Goal: Task Accomplishment & Management: Use online tool/utility

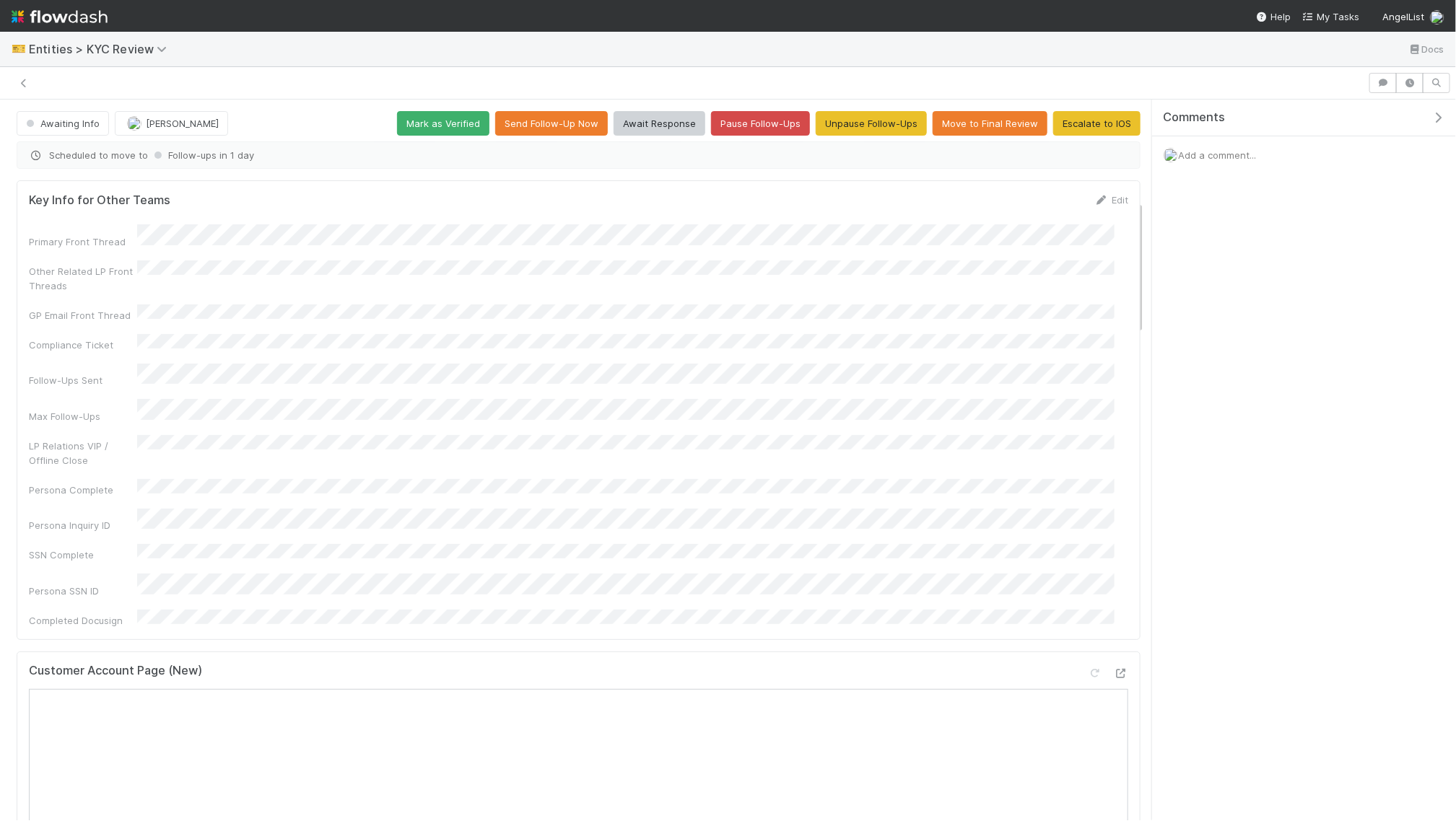
scroll to position [539, 0]
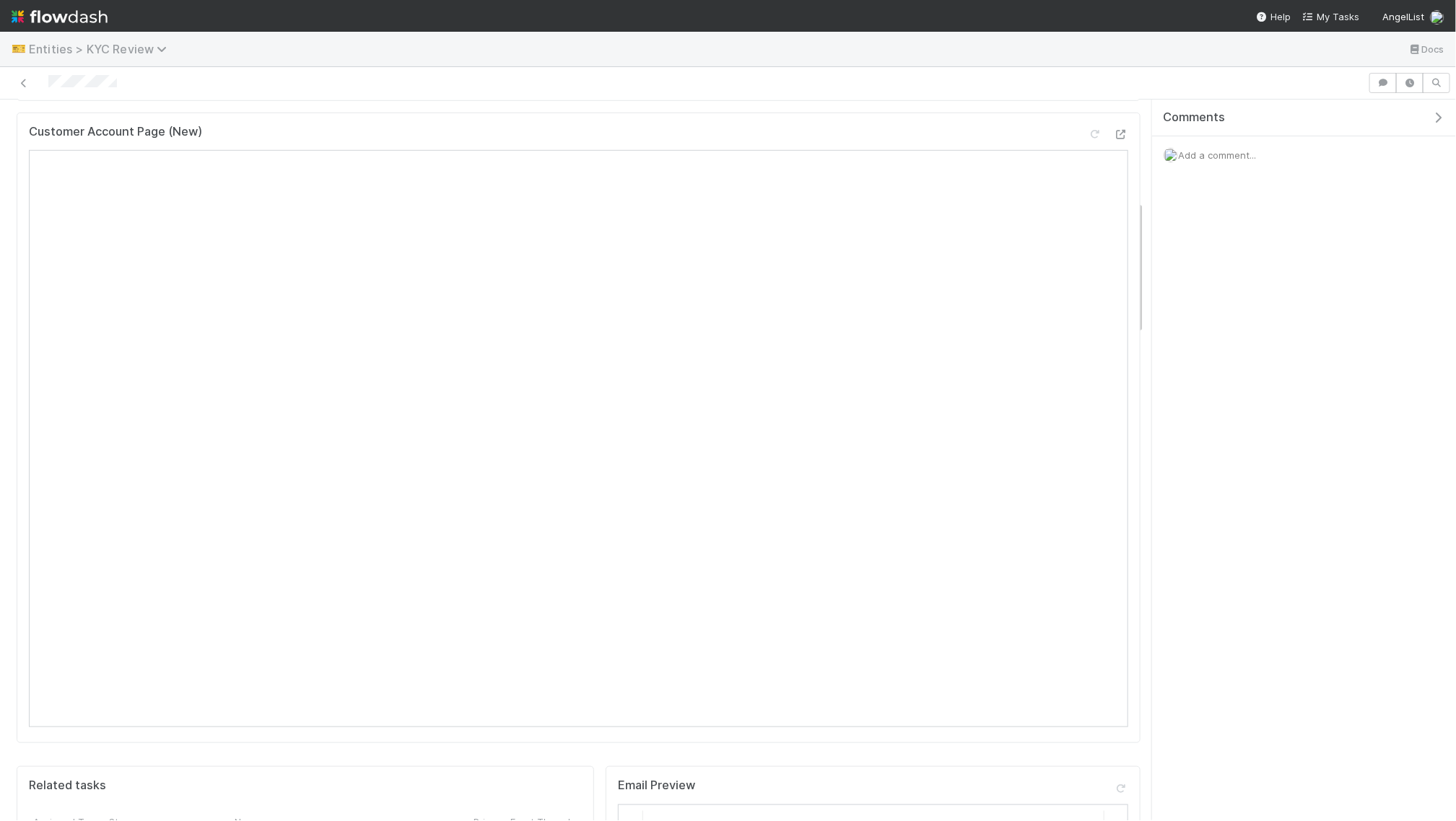
click at [150, 45] on span "Entities > KYC Review" at bounding box center [102, 49] width 145 height 14
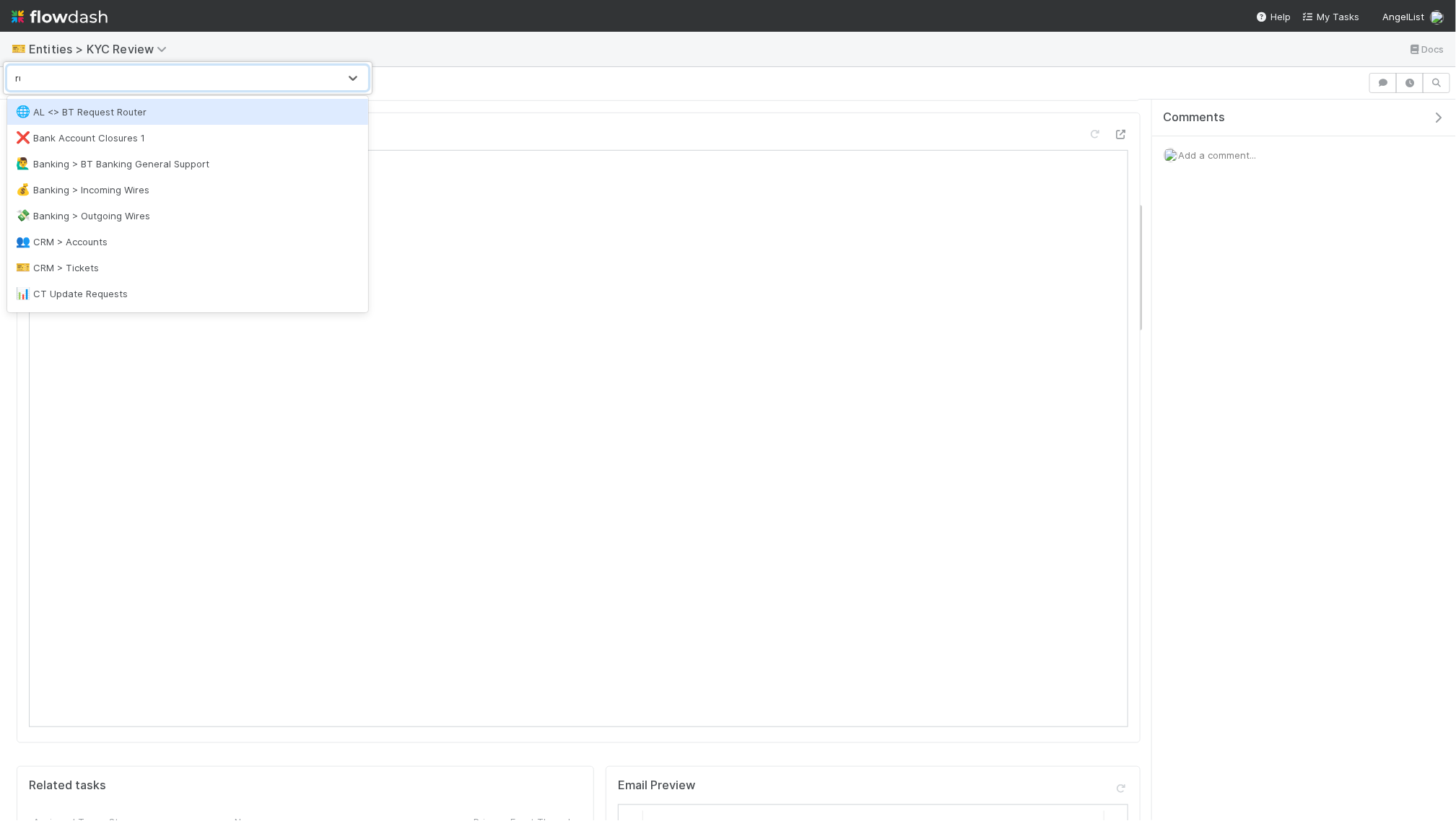
type input "ruv"
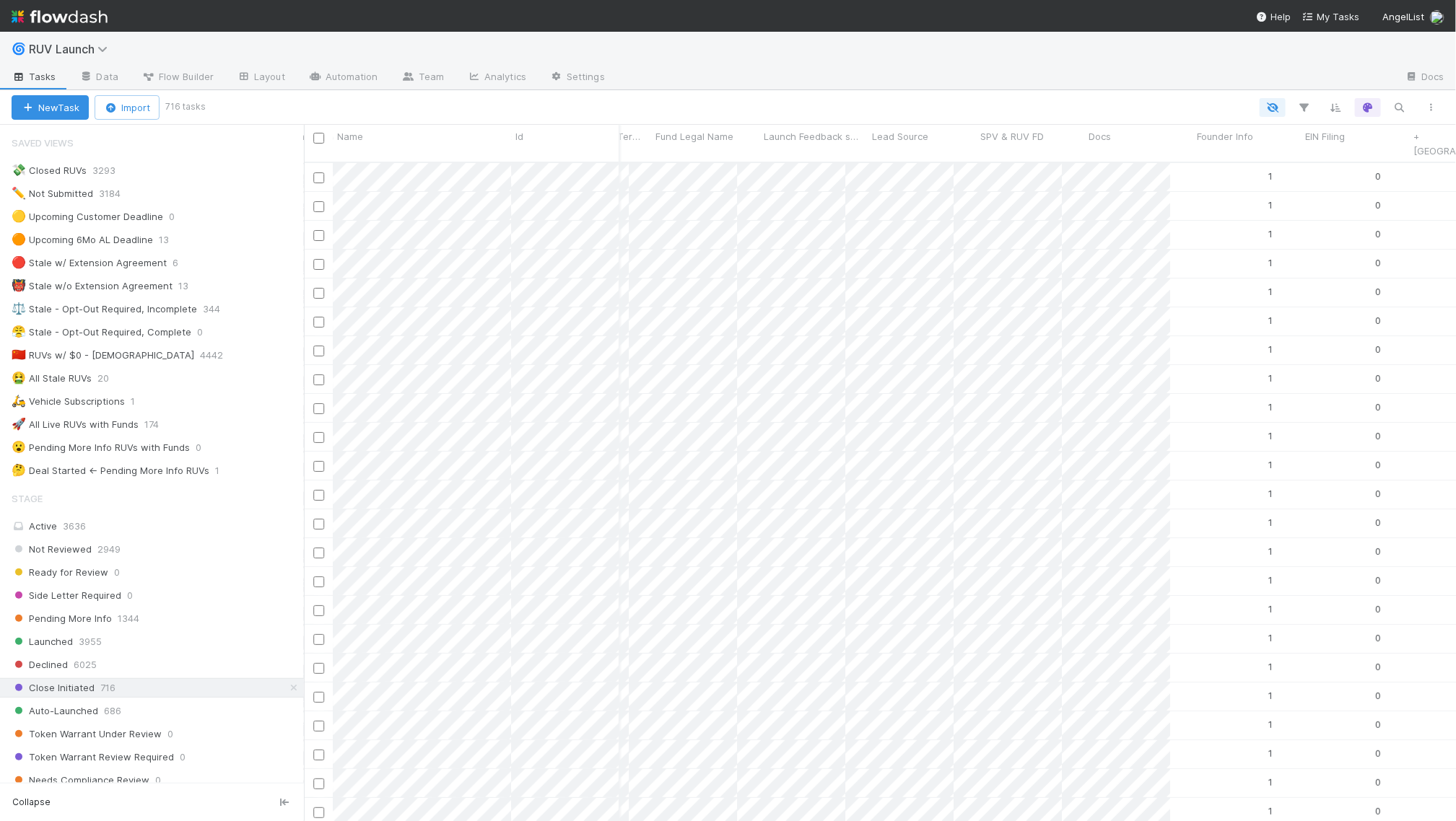
scroll to position [0, 2477]
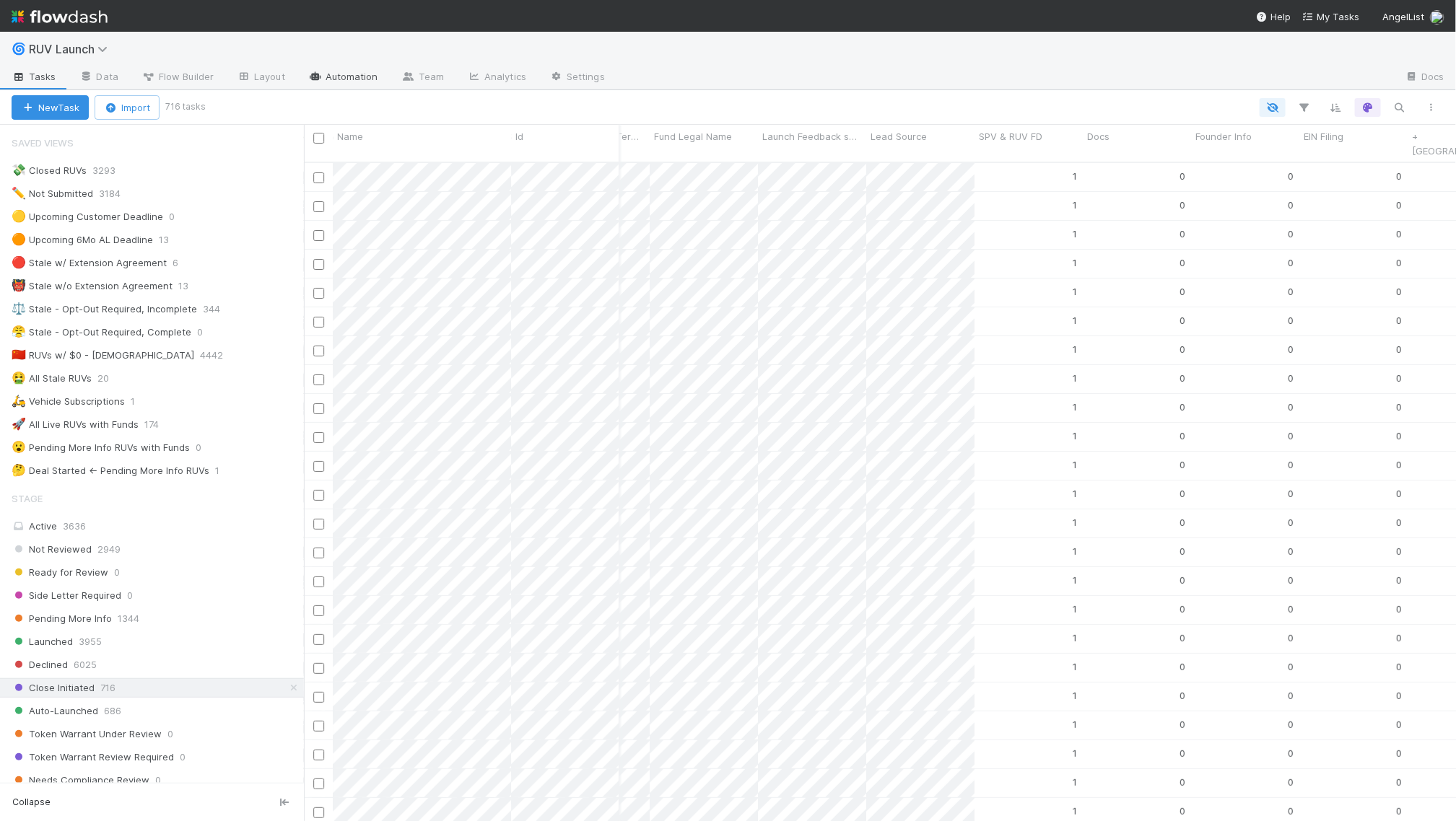
click at [333, 75] on link "Automation" at bounding box center [342, 78] width 93 height 24
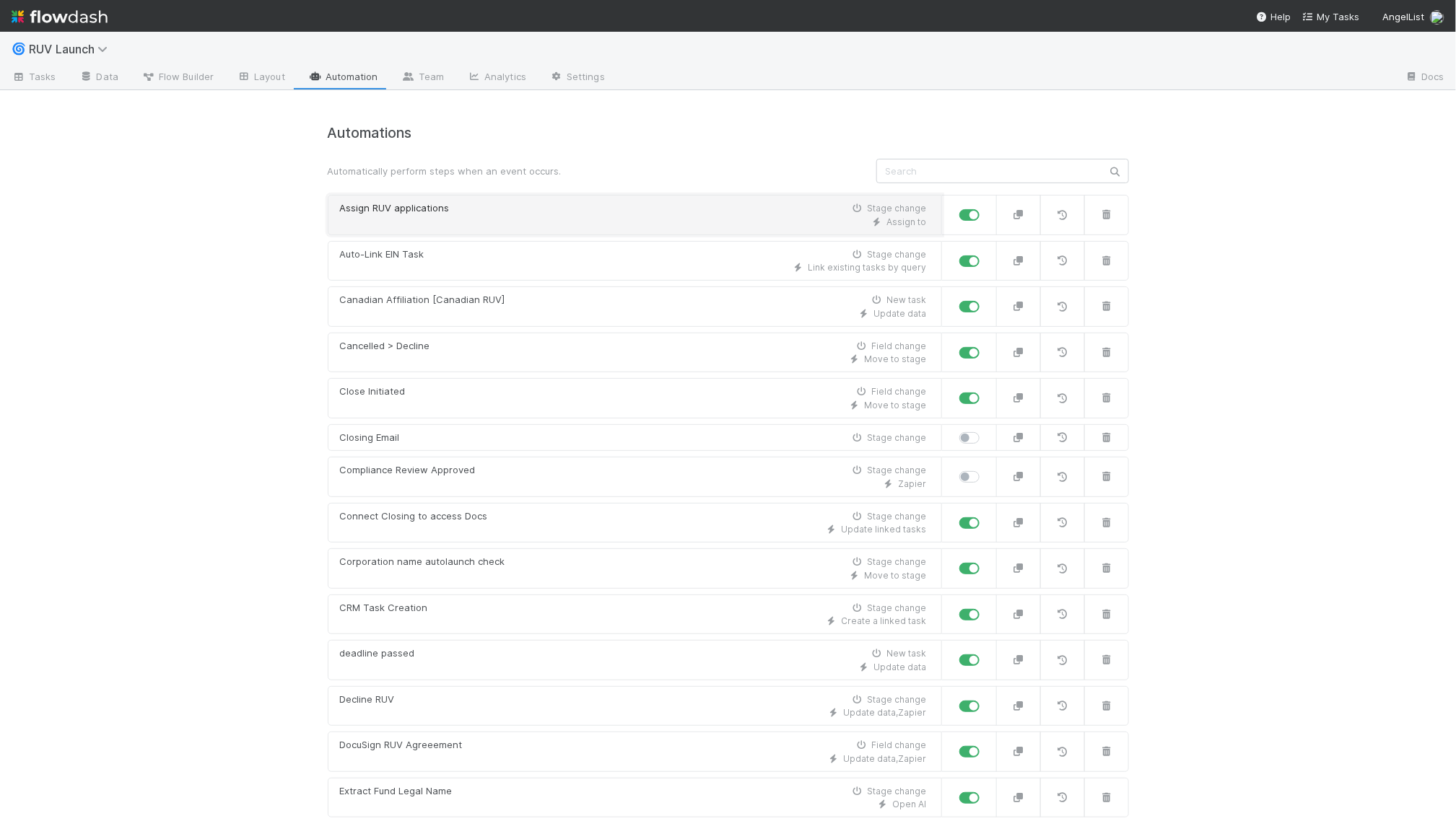
click at [803, 210] on div "Assign RUV applications Stage change" at bounding box center [633, 208] width 587 height 14
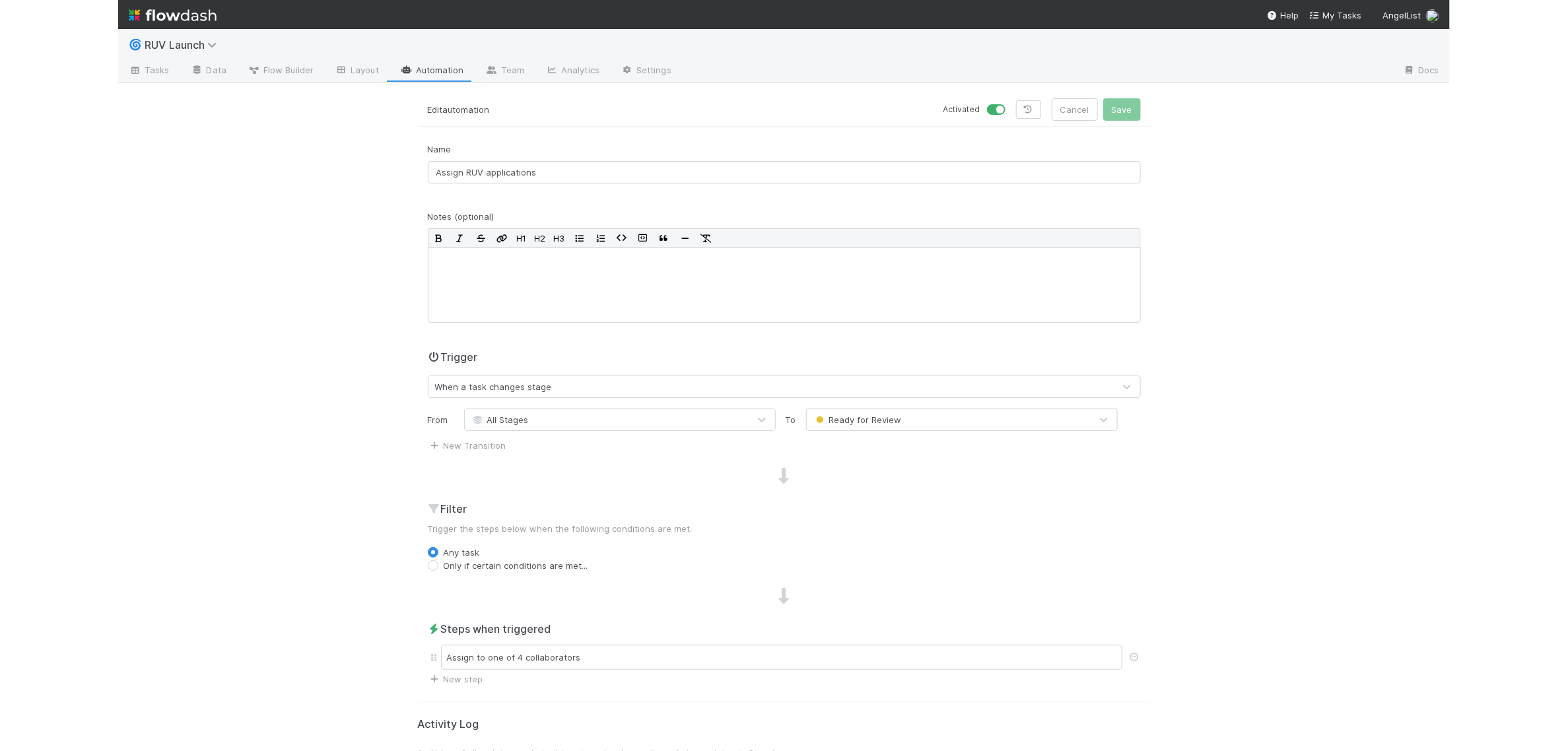
scroll to position [169, 0]
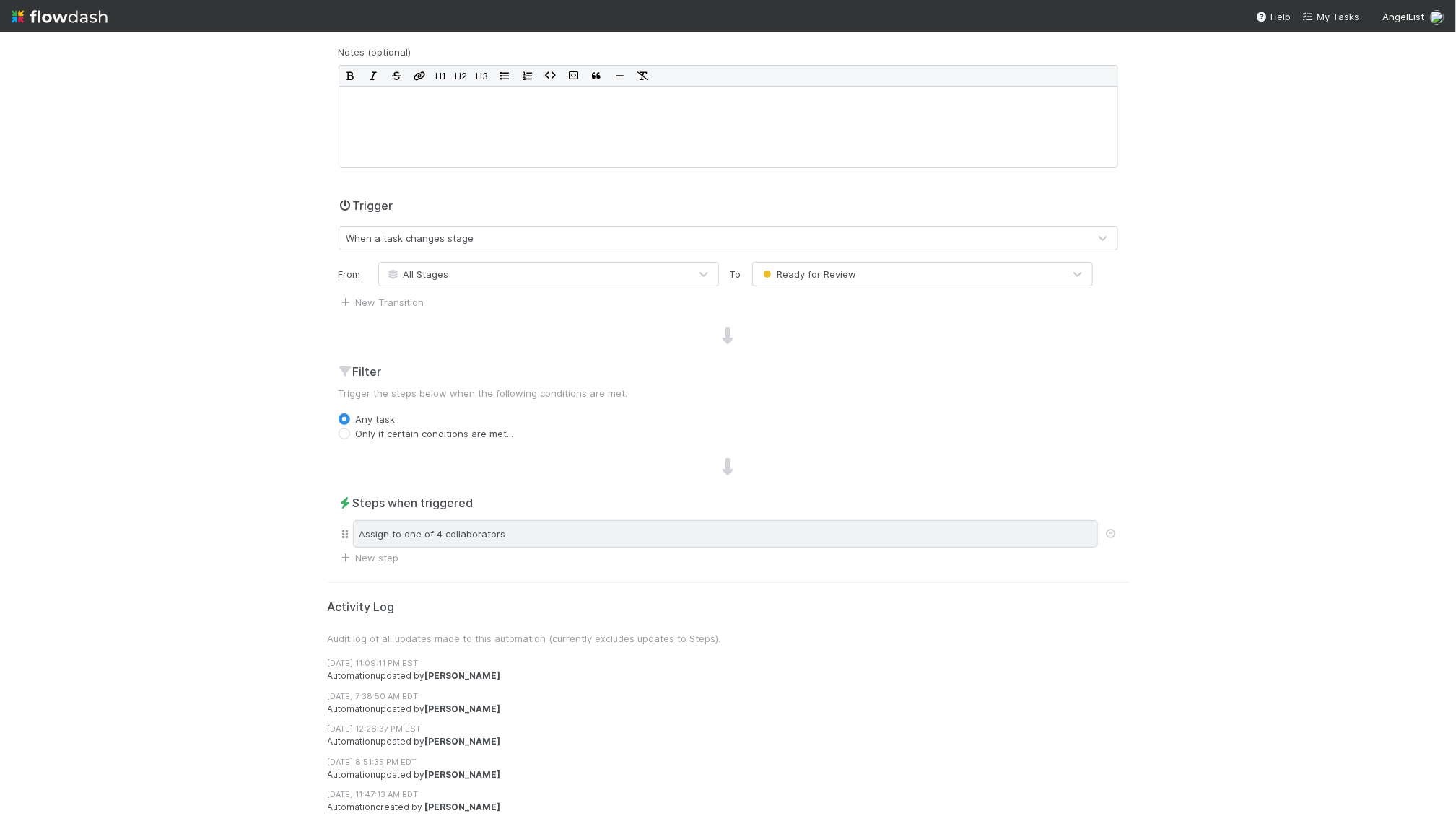
click at [383, 535] on div "Assign to one of 4 collaborators" at bounding box center [725, 533] width 745 height 27
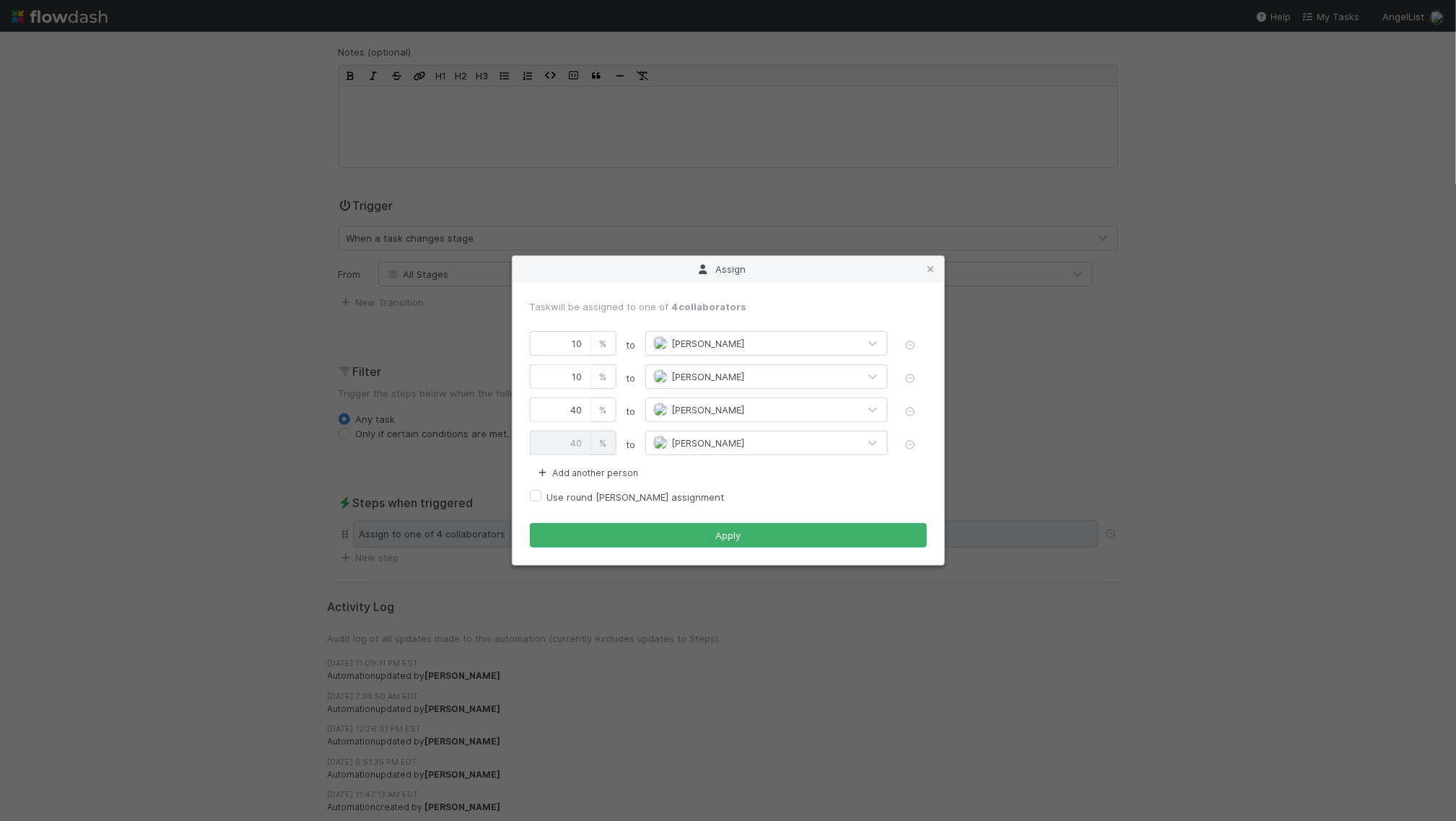
drag, startPoint x: 399, startPoint y: 519, endPoint x: 399, endPoint y: 532, distance: 13.0
click at [399, 525] on div "Assign Task will be assigned to one of 4 collaborators 10 % to Reema Sabatin 10…" at bounding box center [728, 410] width 1456 height 821
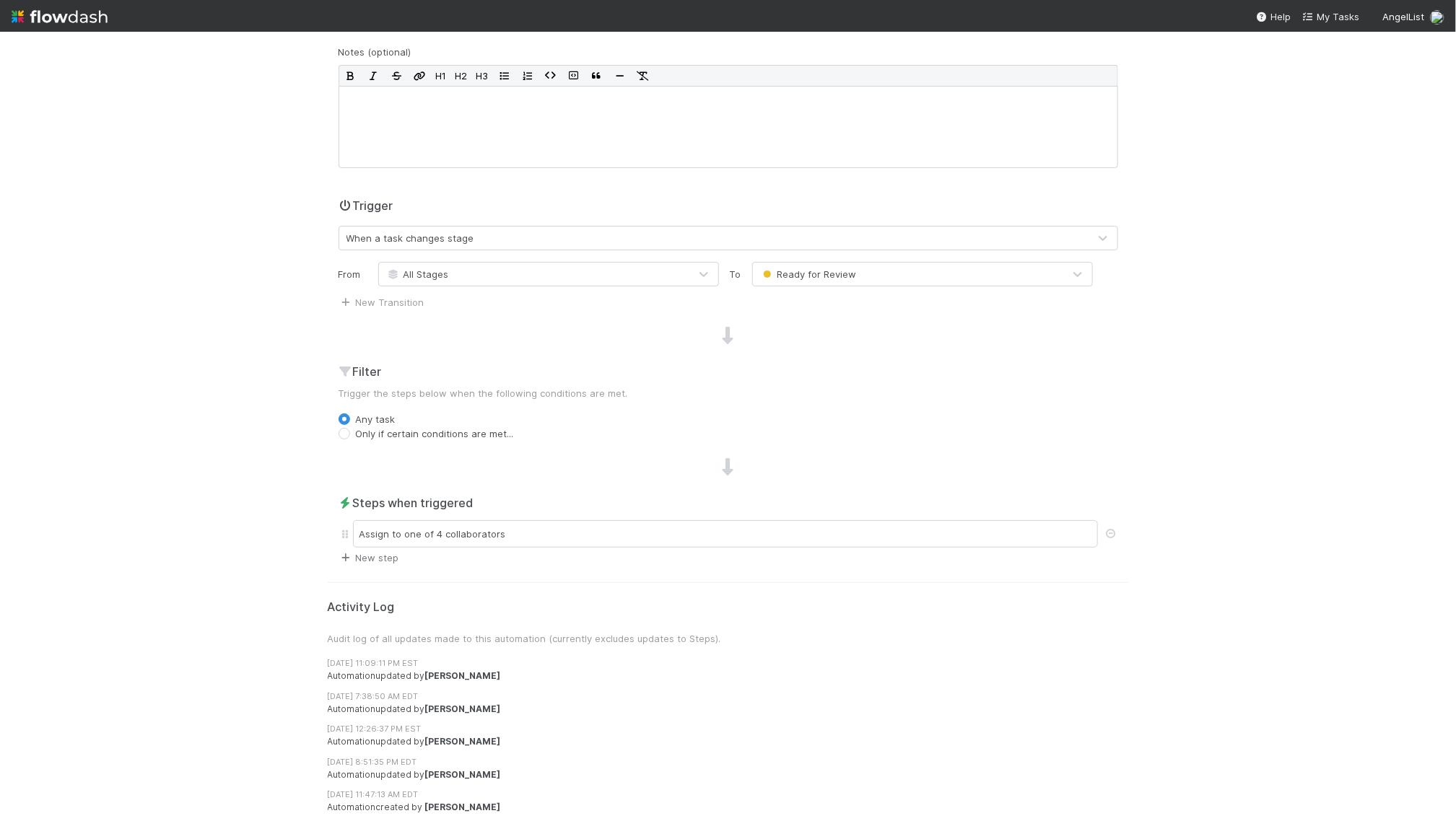
click at [382, 554] on link "New step" at bounding box center [369, 558] width 60 height 11
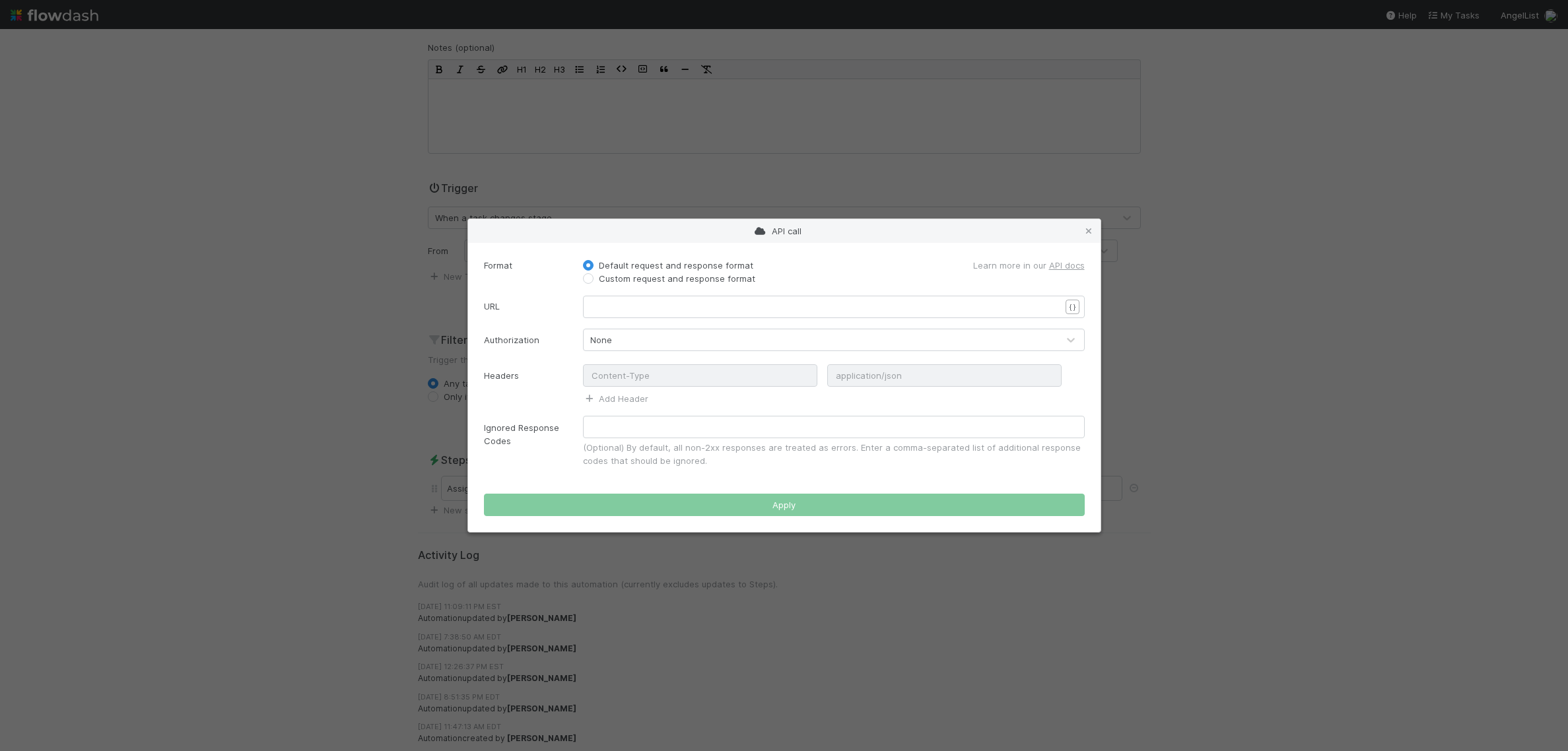
click at [791, 308] on pre "​" at bounding box center [832, 306] width 481 height 13
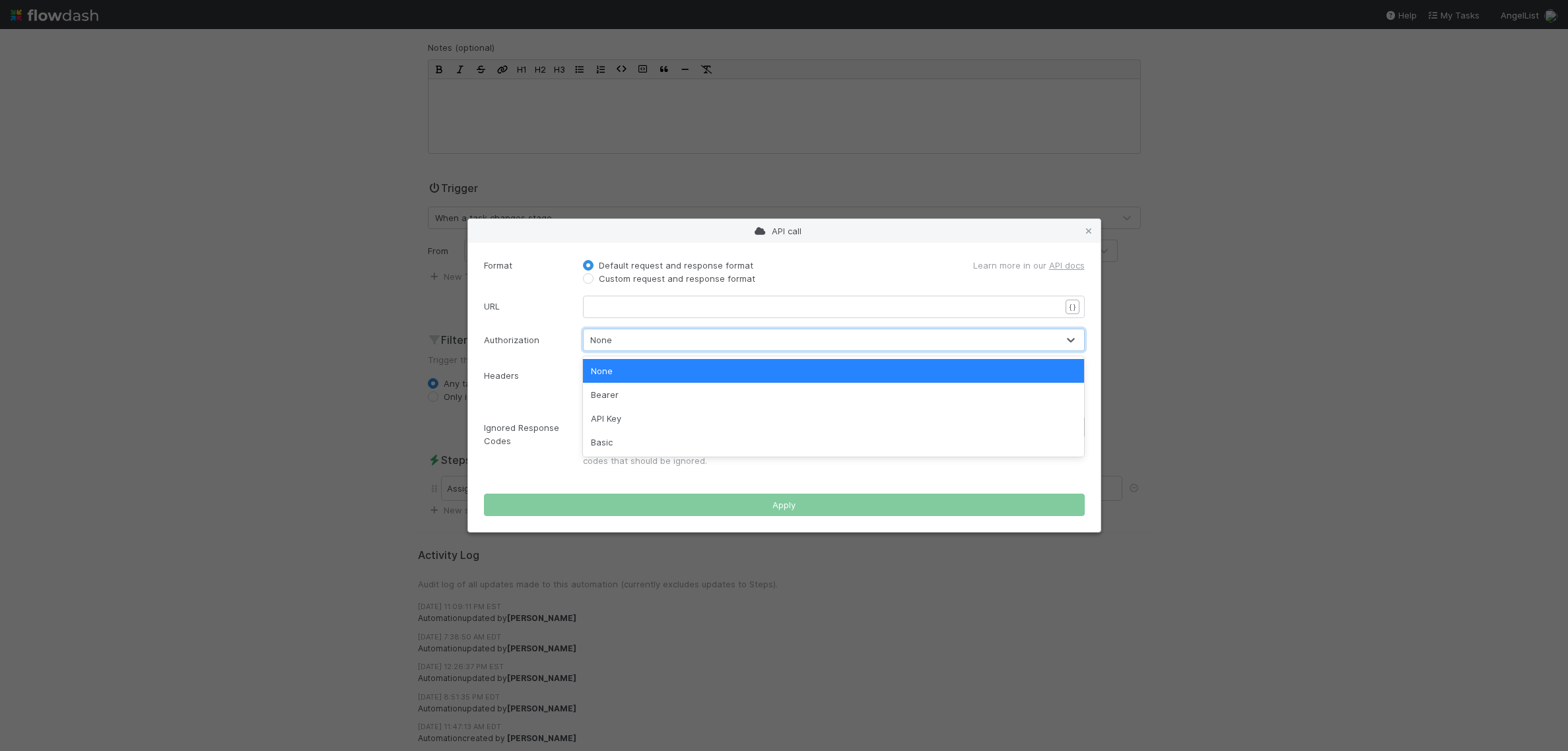
click at [1058, 339] on div at bounding box center [1071, 340] width 27 height 15
click at [958, 255] on div "Format Default request and response format Custom request and response format L…" at bounding box center [784, 387] width 633 height 289
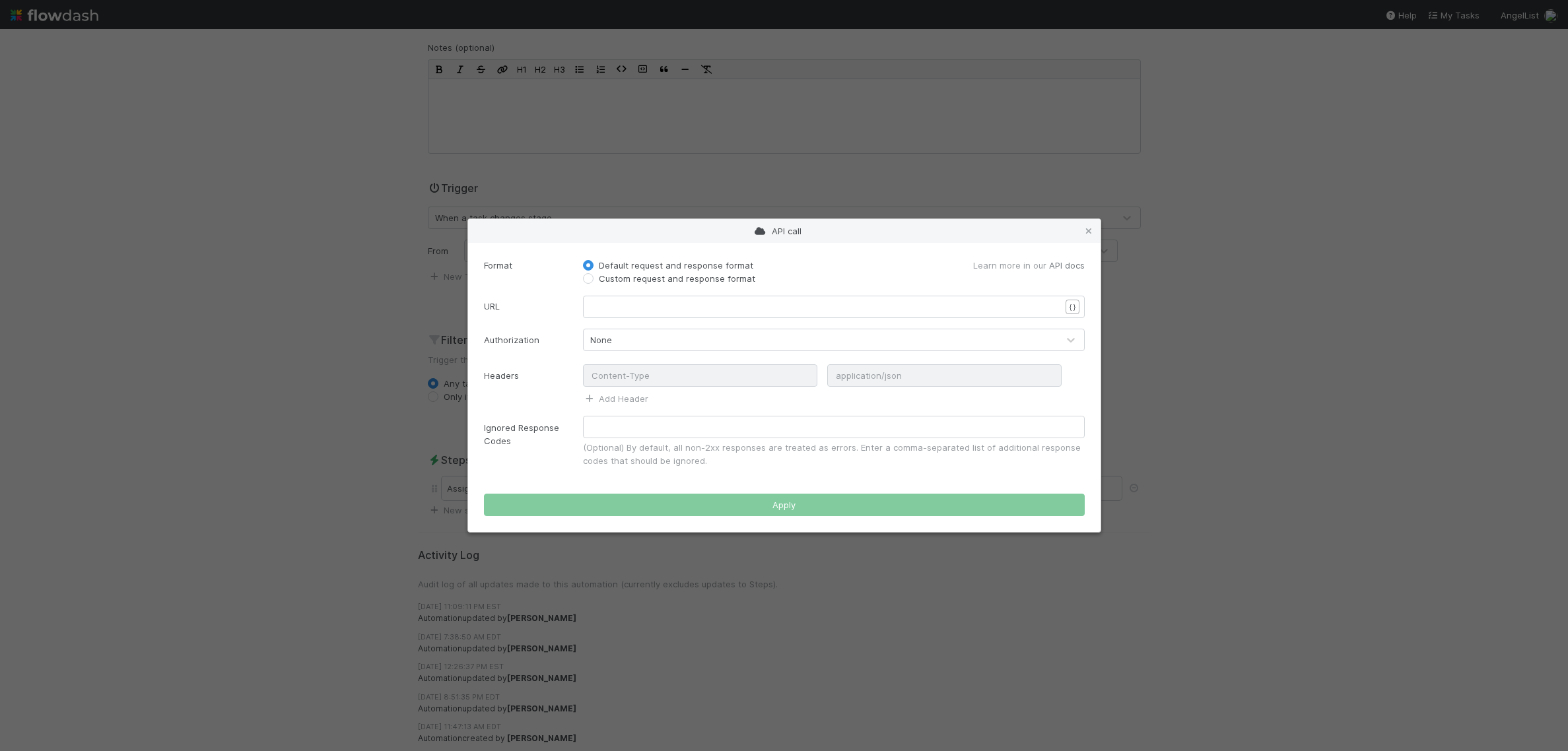
click at [1073, 266] on link "API docs" at bounding box center [1066, 265] width 35 height 10
click at [426, 345] on div "API call Format Default request and response format Custom request and response…" at bounding box center [784, 375] width 1568 height 751
click at [1092, 231] on icon at bounding box center [1089, 231] width 13 height 9
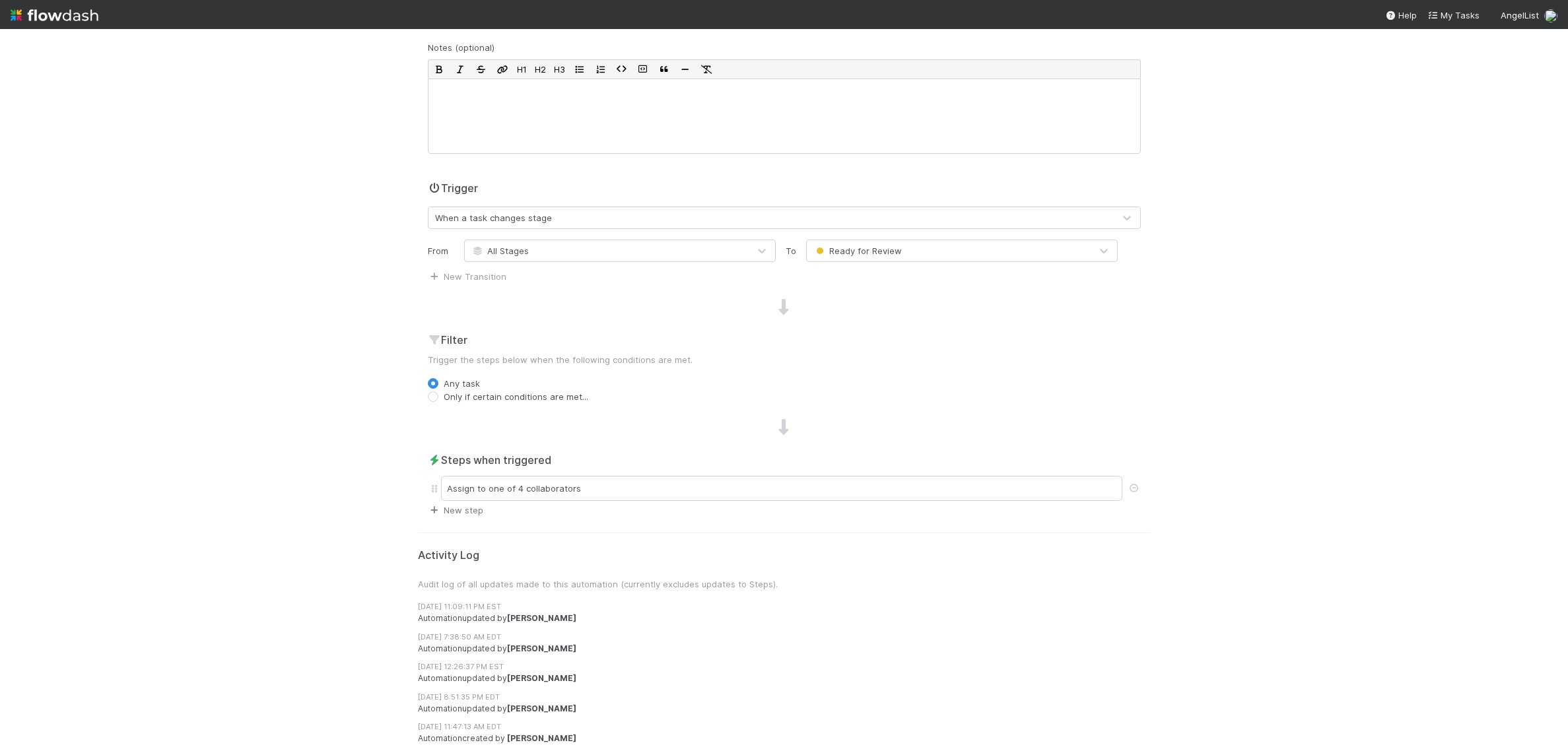
scroll to position [0, 0]
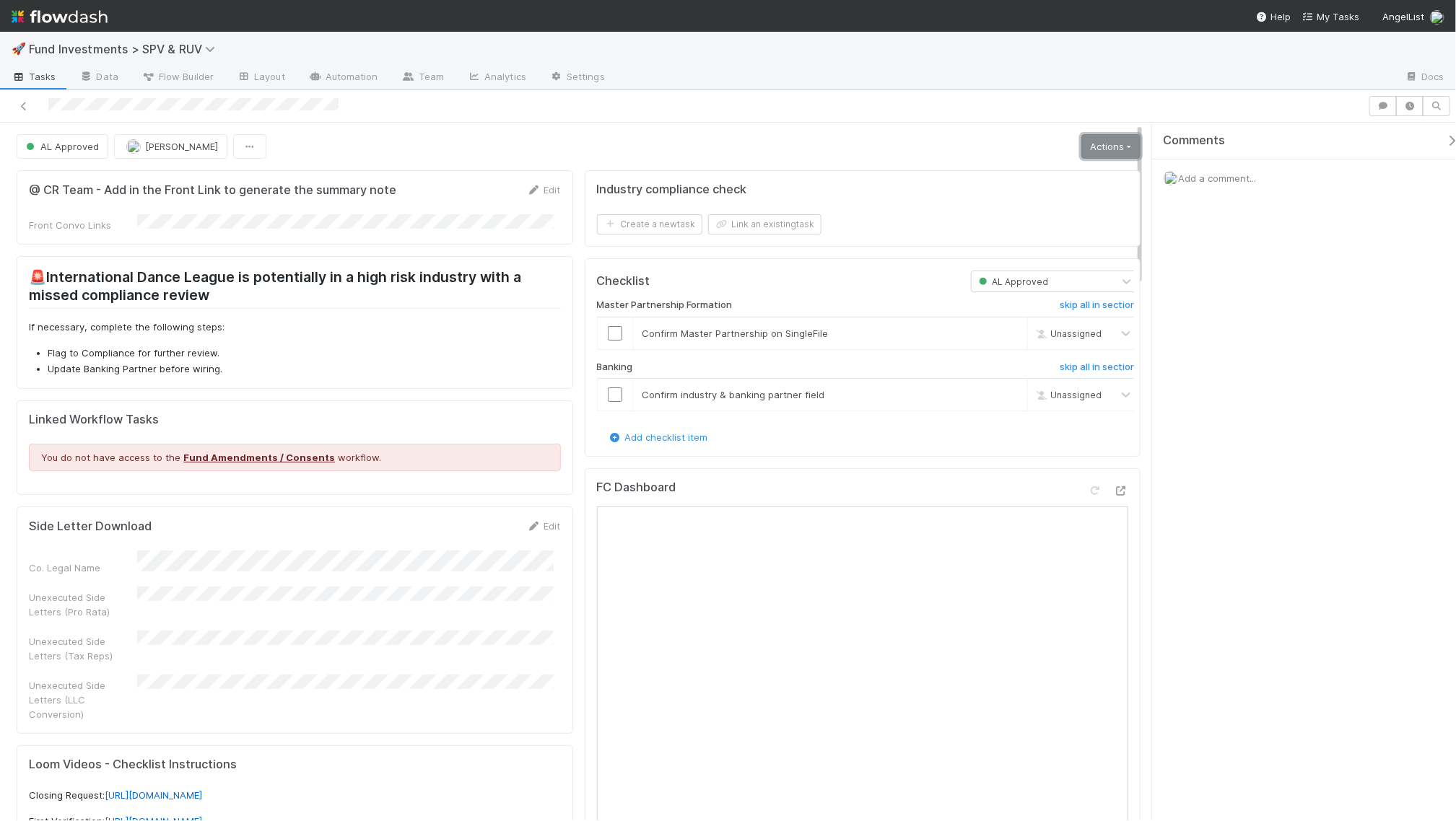
click at [1098, 145] on link "Actions" at bounding box center [1110, 147] width 59 height 24
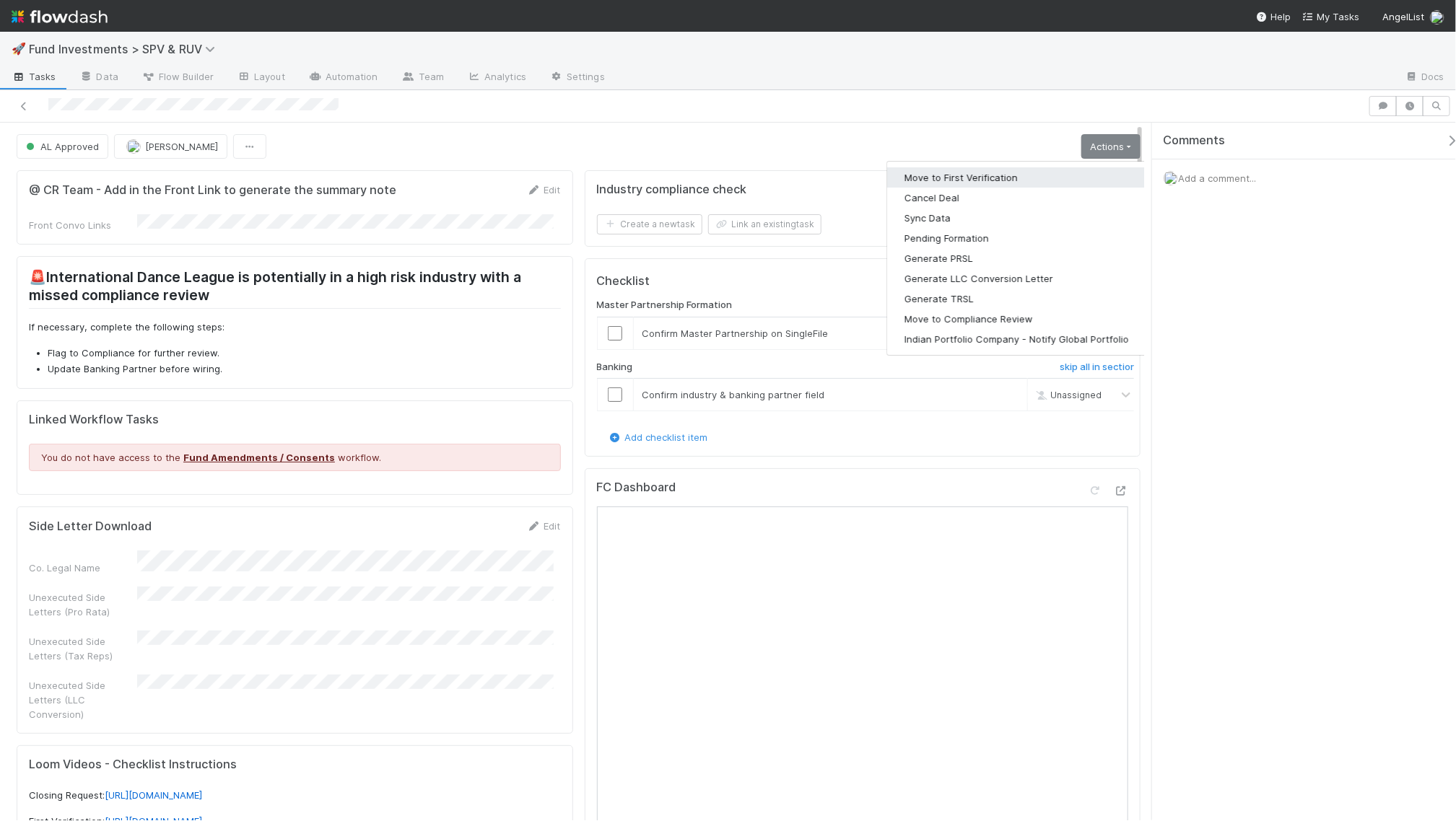
click at [1032, 181] on button "Move to First Verification" at bounding box center [1016, 177] width 259 height 20
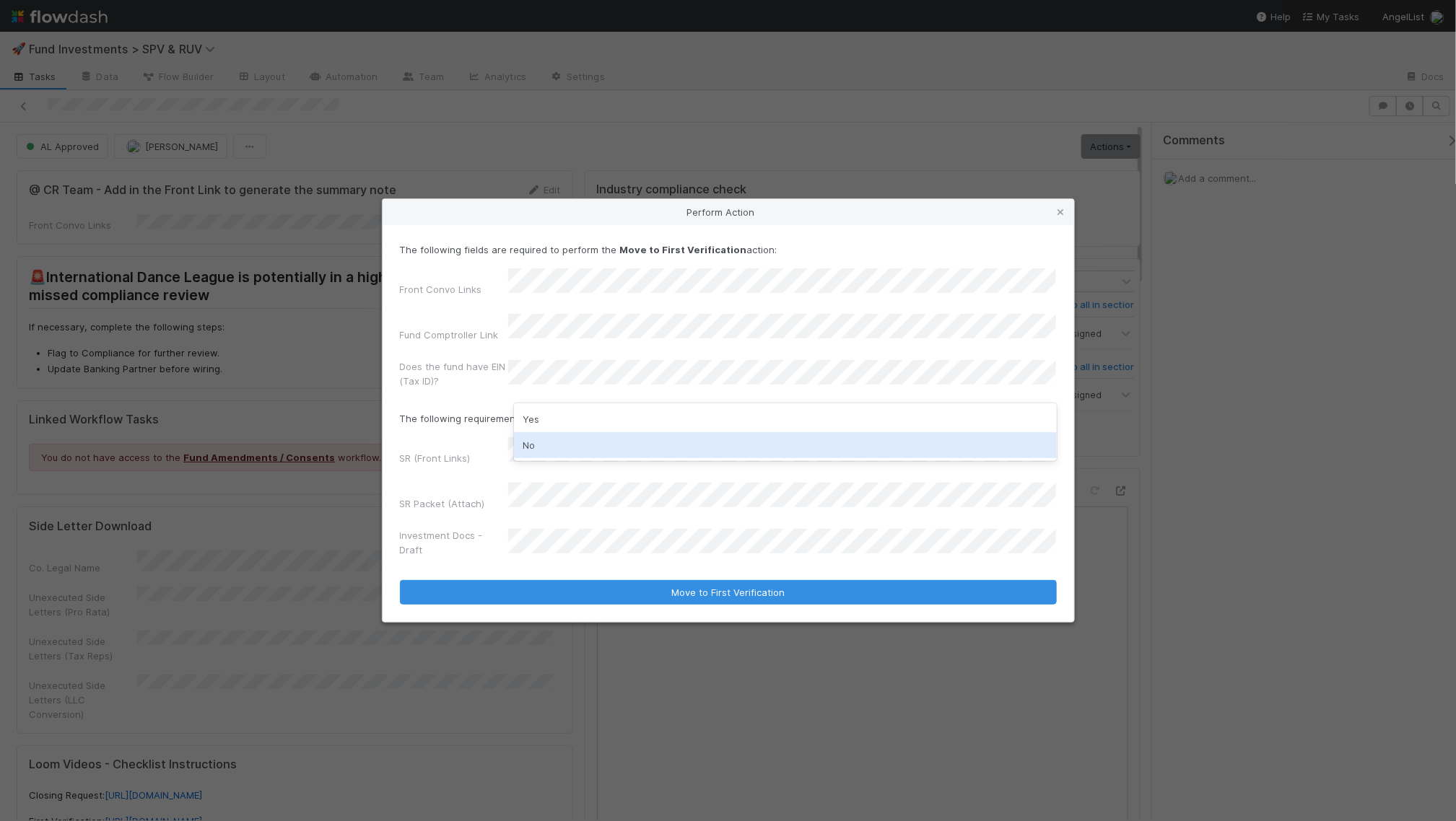
click at [597, 445] on div "No" at bounding box center [784, 446] width 543 height 26
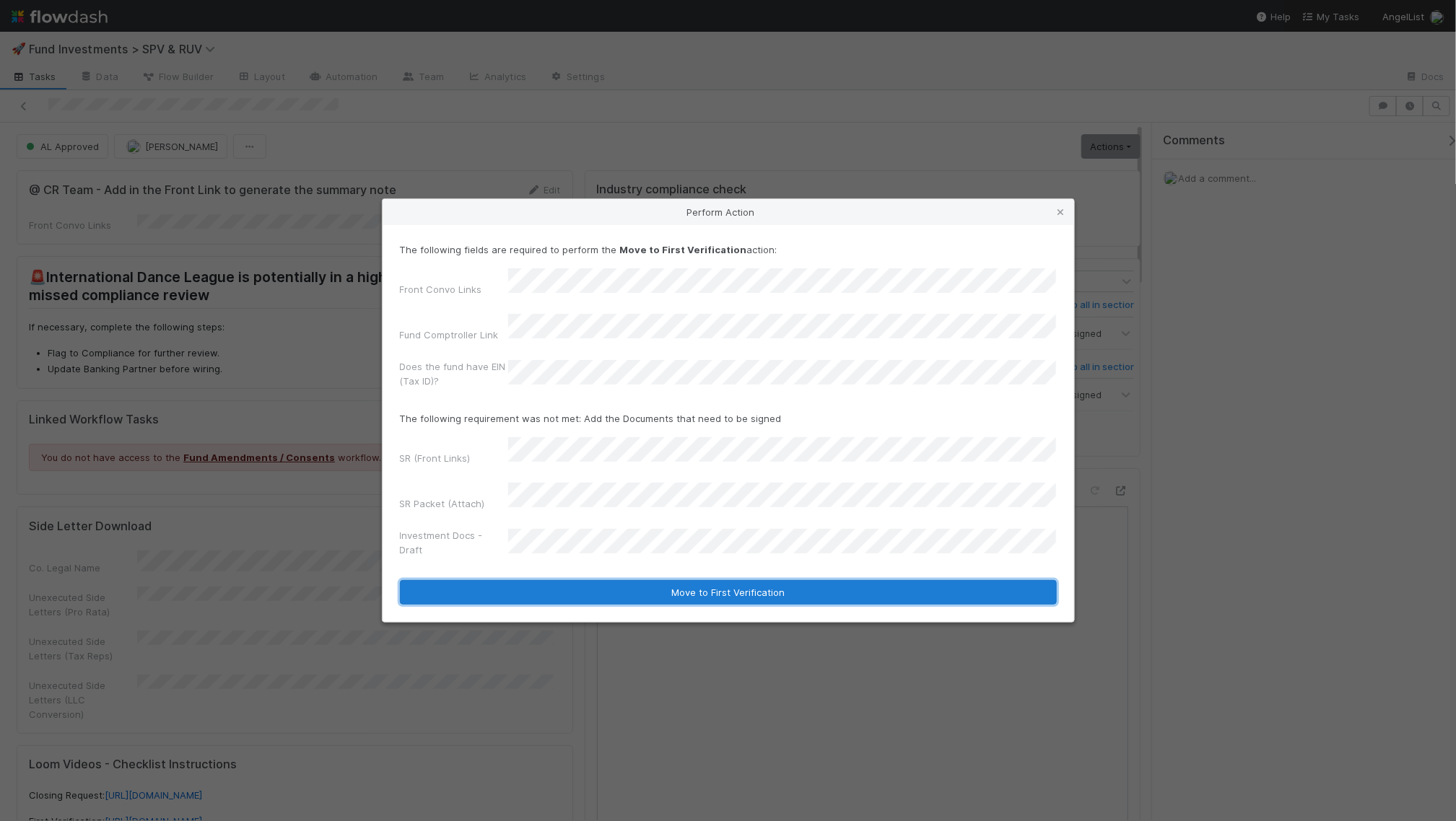
click at [643, 580] on button "Move to First Verification" at bounding box center [728, 592] width 657 height 24
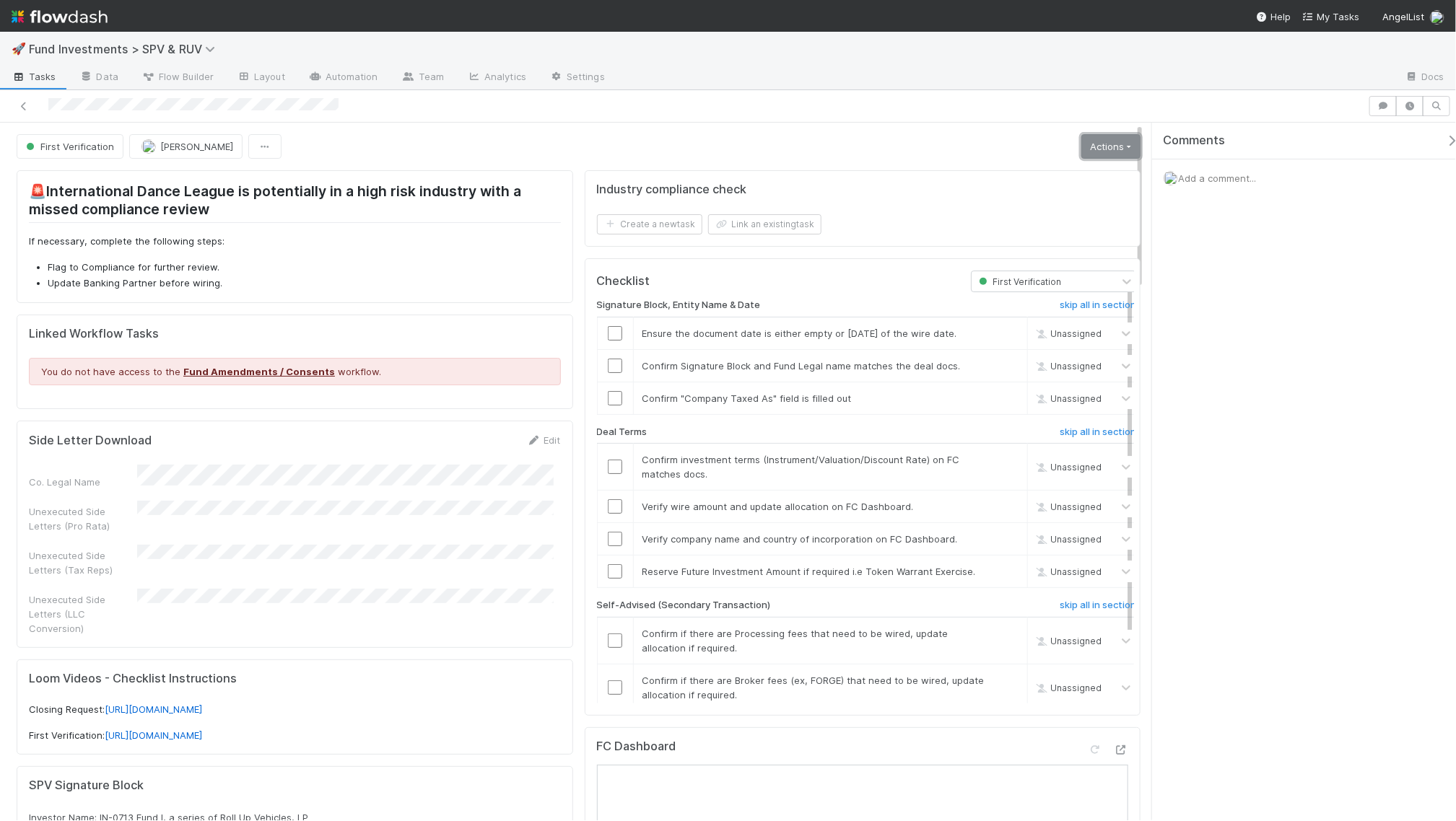
click at [1100, 153] on link "Actions" at bounding box center [1110, 147] width 59 height 24
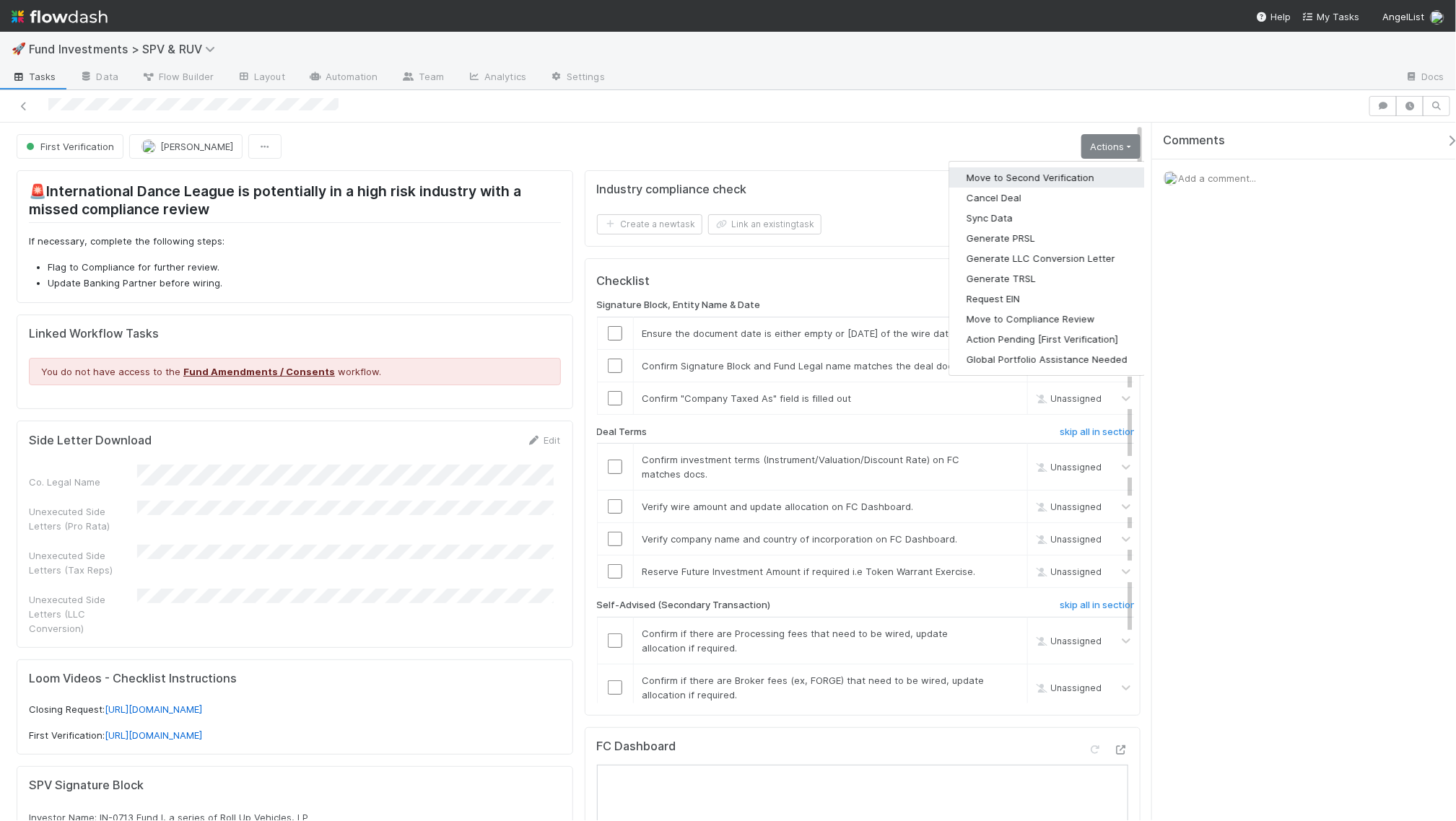
click at [1019, 184] on button "Move to Second Verification" at bounding box center [1047, 177] width 196 height 20
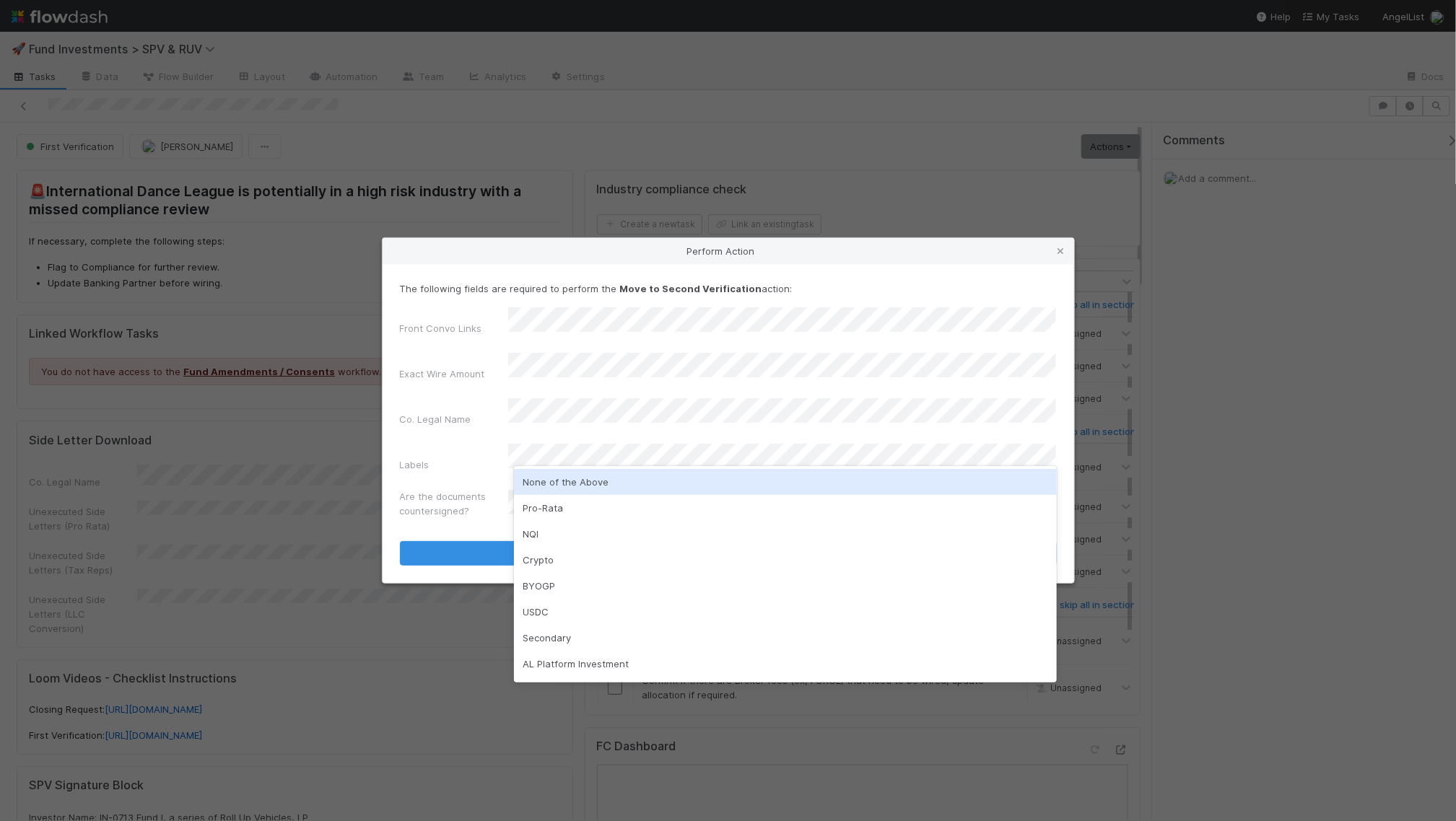
click at [552, 491] on div "None of the Above" at bounding box center [784, 482] width 543 height 26
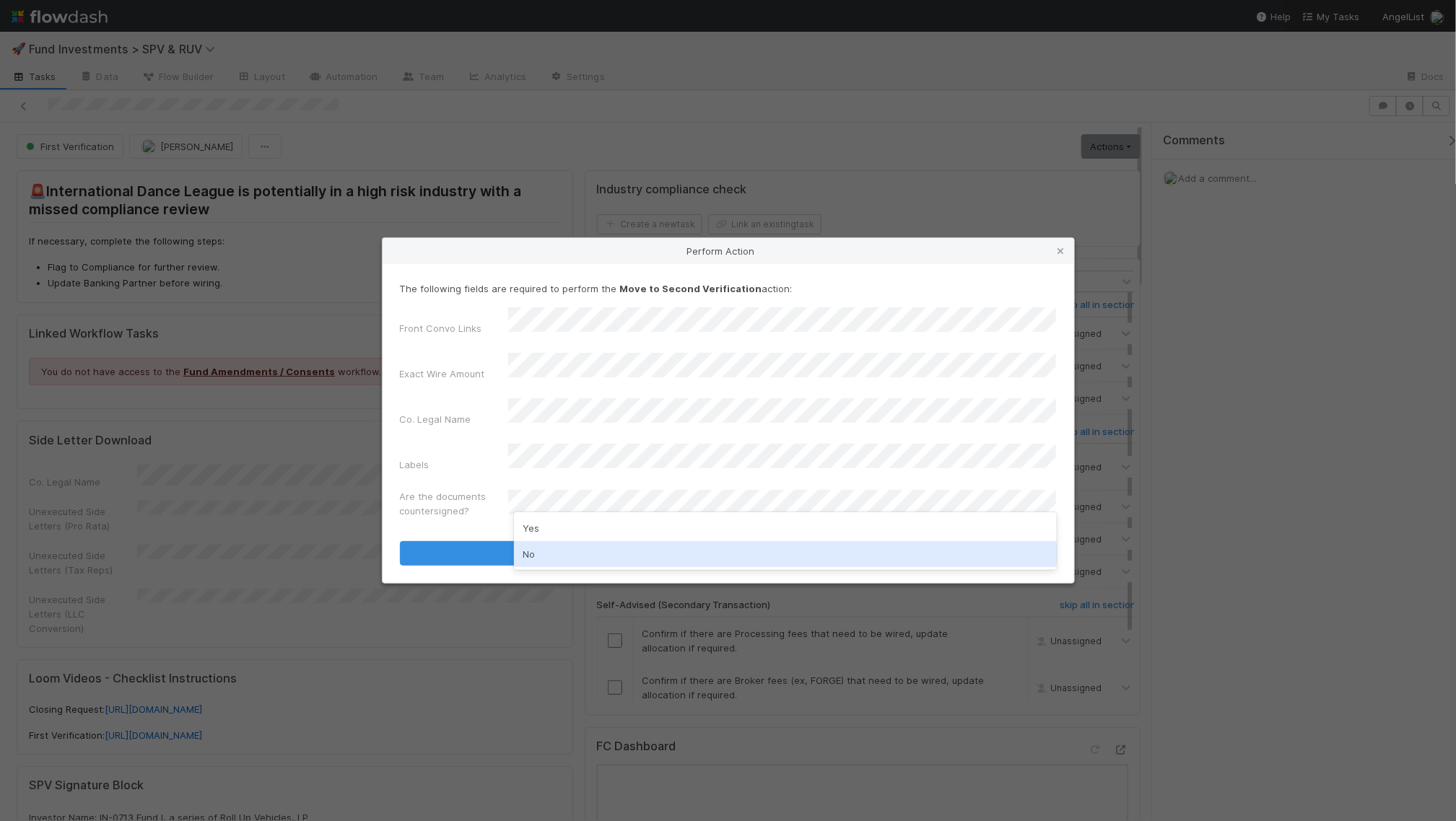
click at [581, 563] on div "No" at bounding box center [784, 554] width 543 height 26
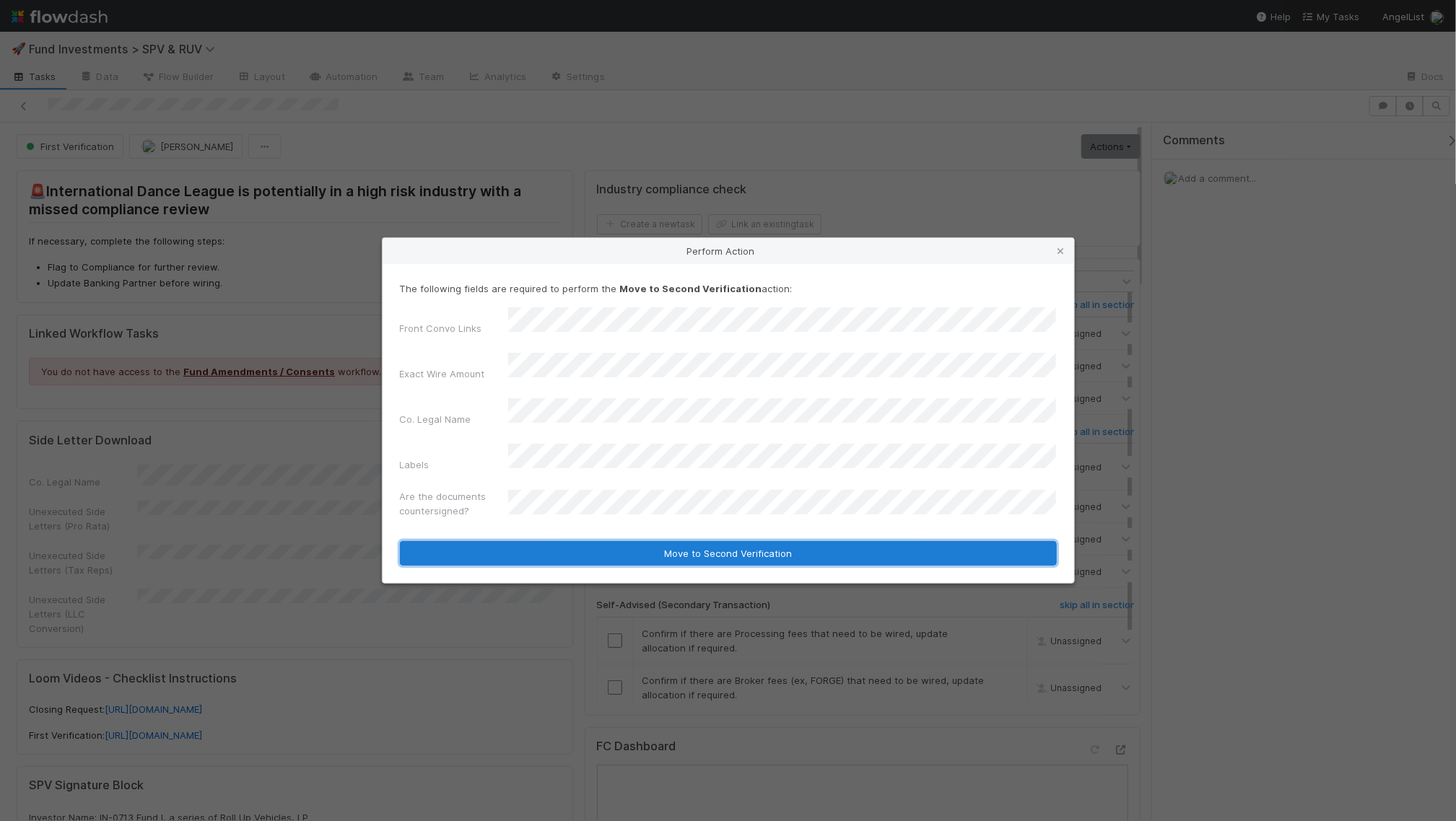
click at [625, 545] on button "Move to Second Verification" at bounding box center [728, 553] width 657 height 24
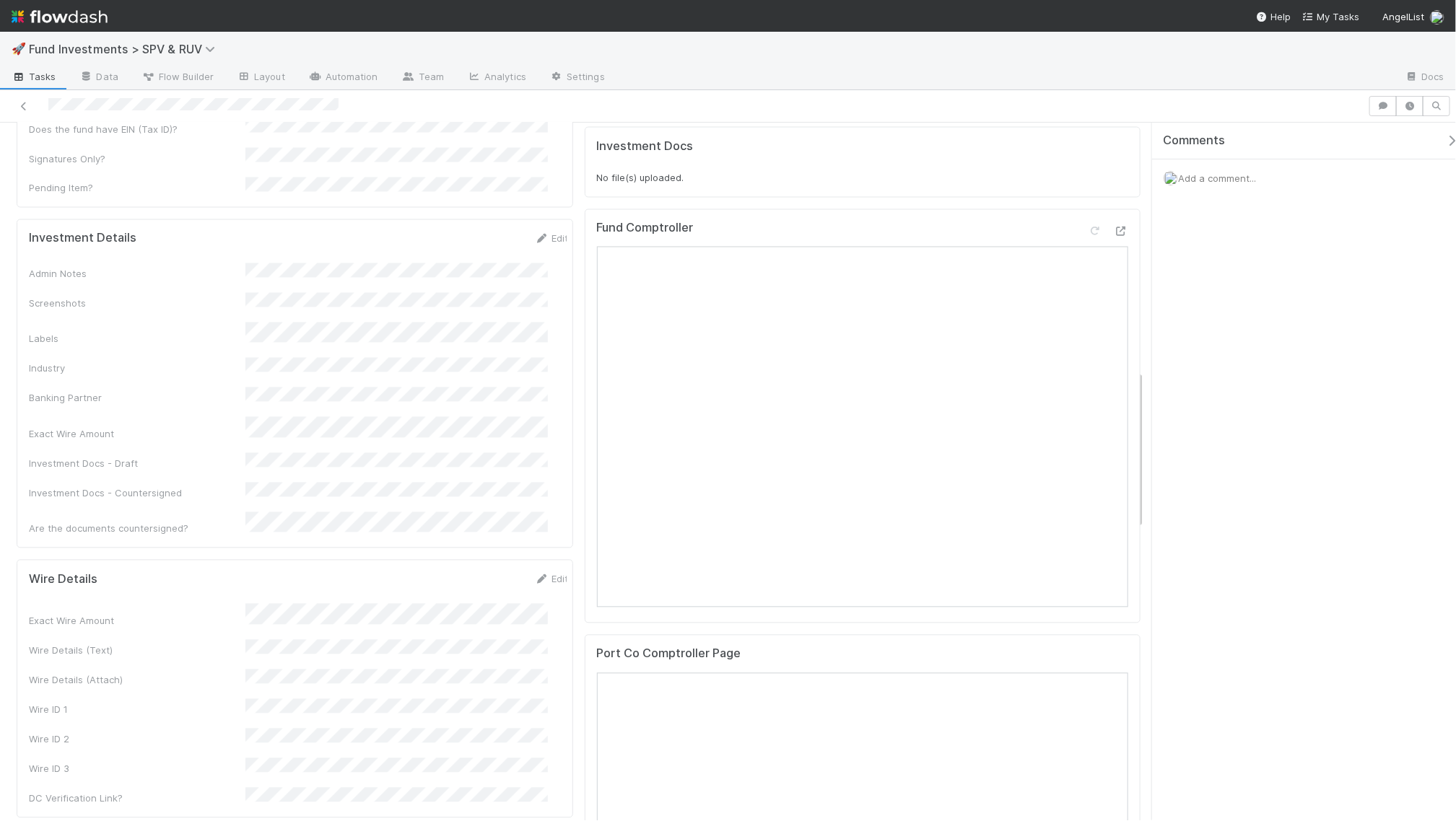
scroll to position [950, 0]
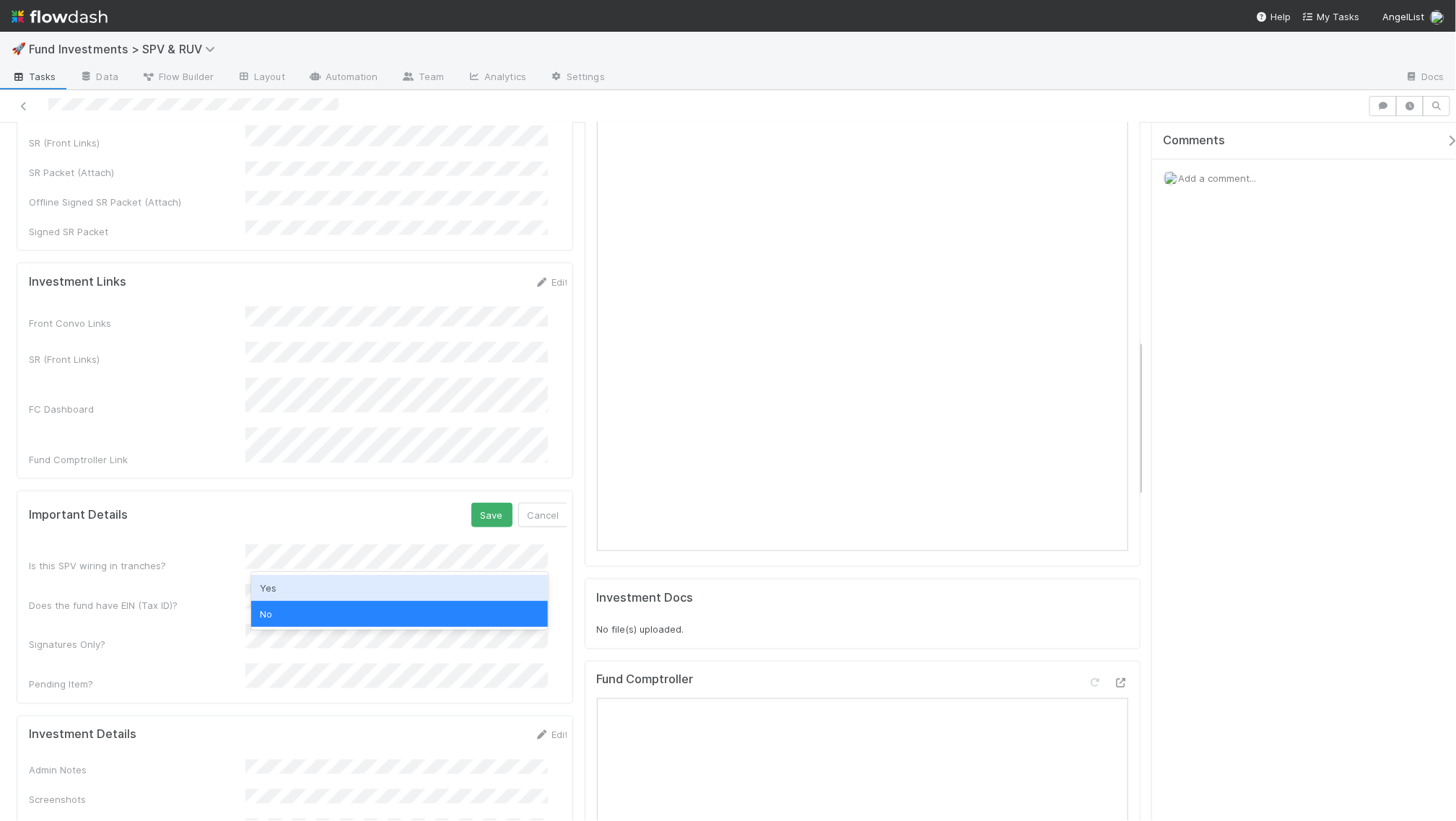
click at [309, 576] on div "Yes" at bounding box center [399, 589] width 296 height 26
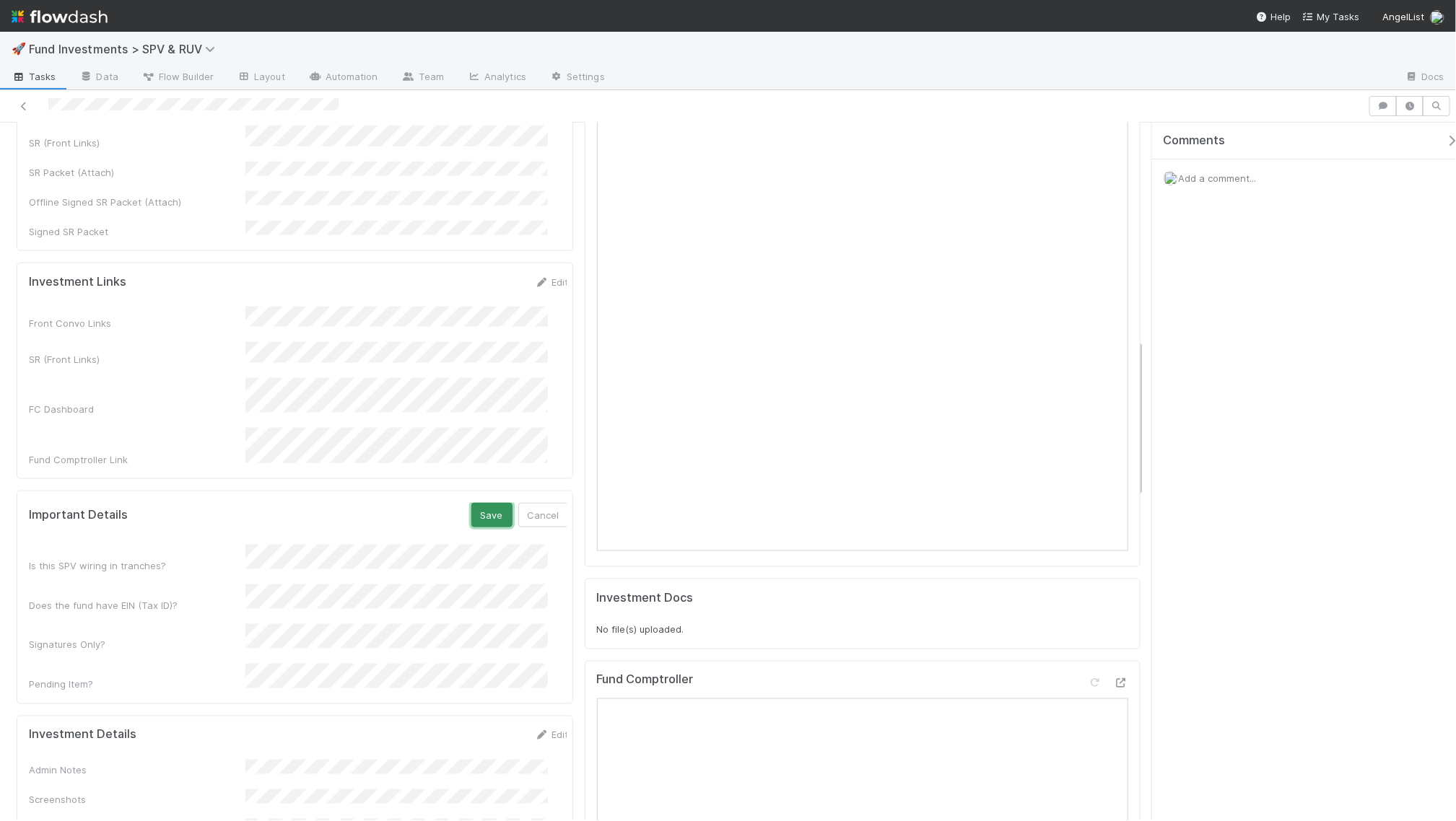
click at [475, 503] on button "Save" at bounding box center [492, 515] width 41 height 24
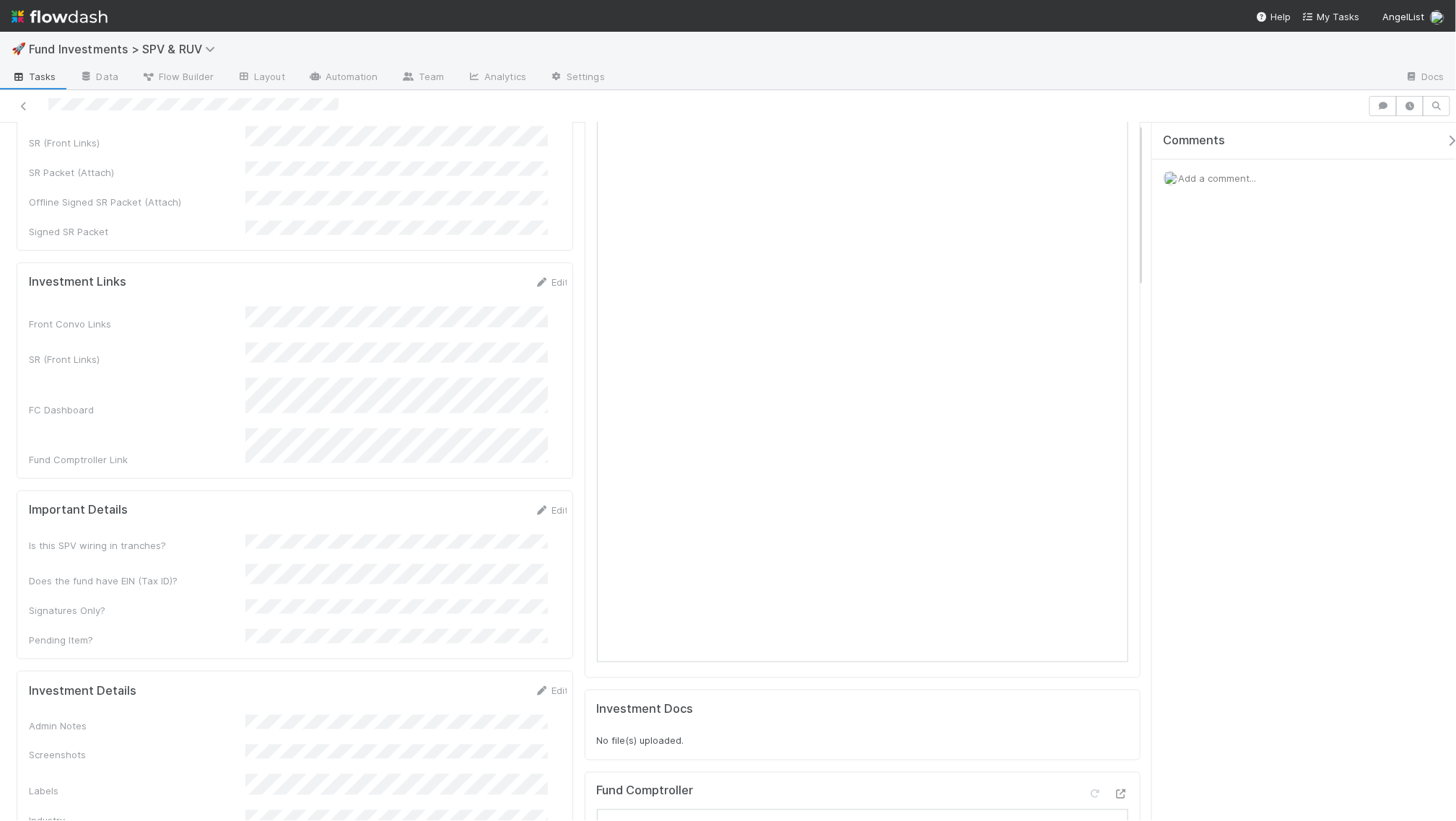
scroll to position [0, 0]
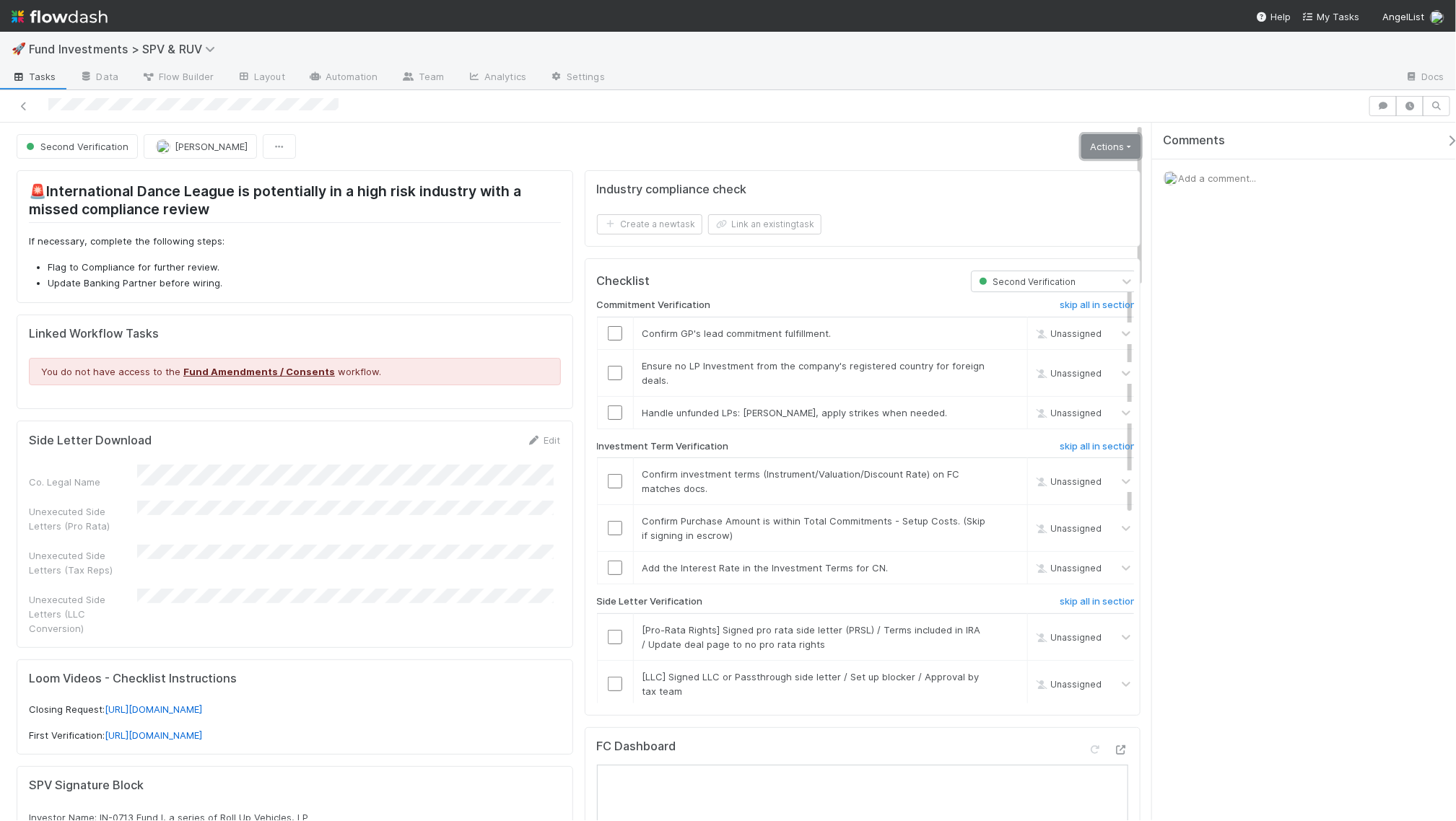
click at [1119, 156] on link "Actions" at bounding box center [1110, 147] width 59 height 24
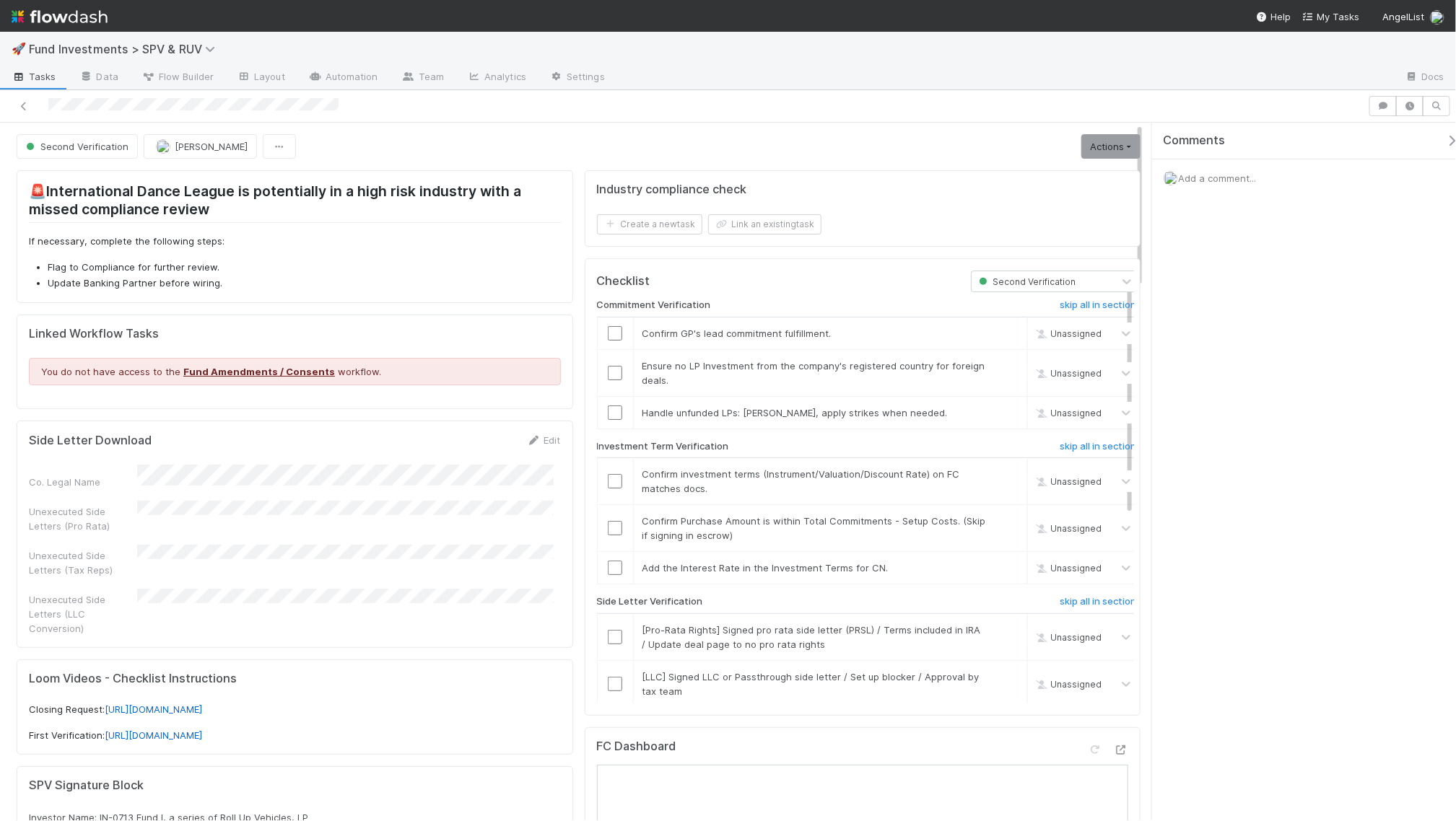
scroll to position [730, 0]
